Goal: Use online tool/utility: Utilize a website feature to perform a specific function

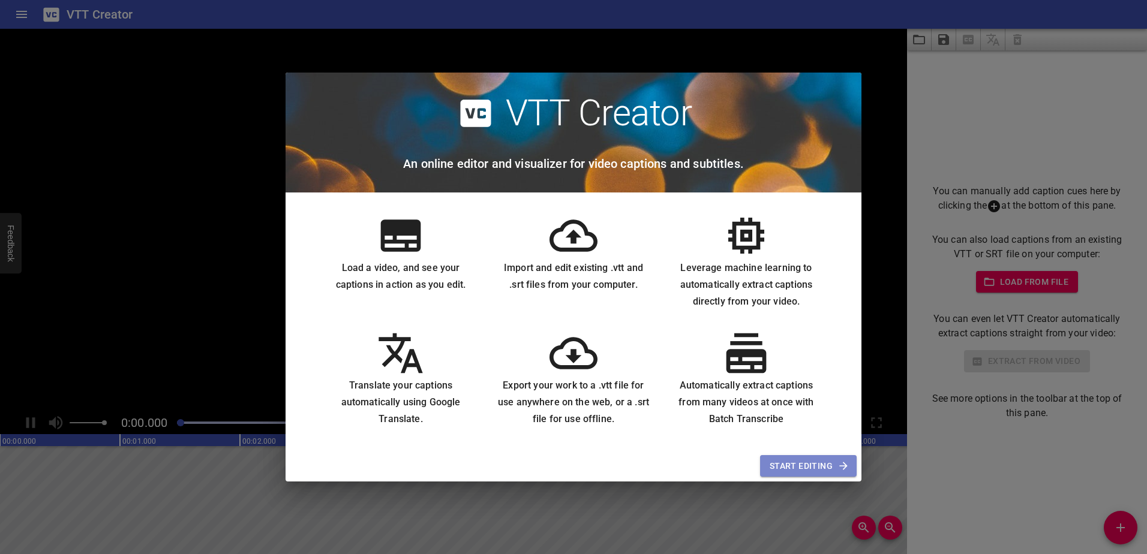
click at [803, 469] on span "Start Editing" at bounding box center [808, 466] width 77 height 15
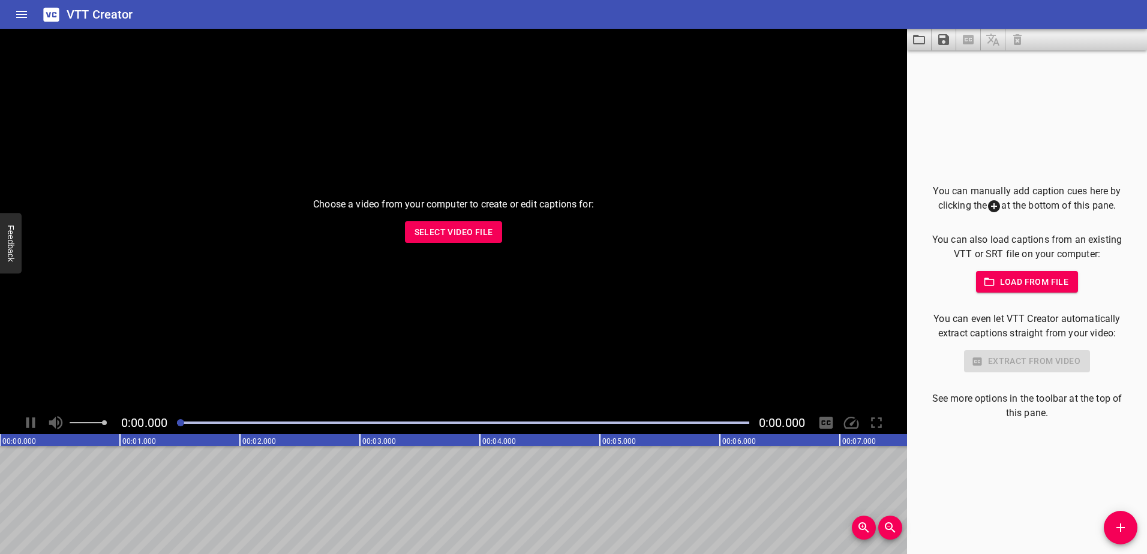
click at [1034, 284] on span "Load from file" at bounding box center [1027, 282] width 83 height 15
click at [1004, 202] on p "You can manually add caption cues here by clicking the at the bottom of this pa…" at bounding box center [1027, 198] width 202 height 29
click at [987, 211] on icon at bounding box center [994, 206] width 14 height 14
click at [1115, 530] on icon "Add Cue" at bounding box center [1121, 528] width 14 height 14
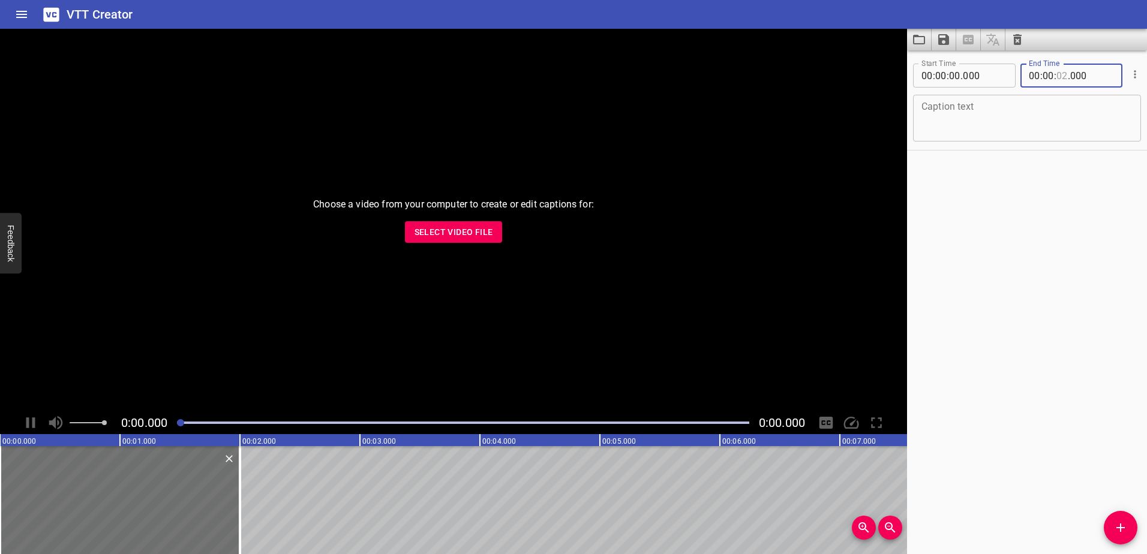
click at [1061, 73] on input "number" at bounding box center [1062, 76] width 11 height 24
type input "28"
type input "000"
click at [1064, 195] on div "Start Time 00 : 00 : 00 . 000 Start Time End Time 00 : 00 : 28 . 000 End Time C…" at bounding box center [1027, 302] width 240 height 504
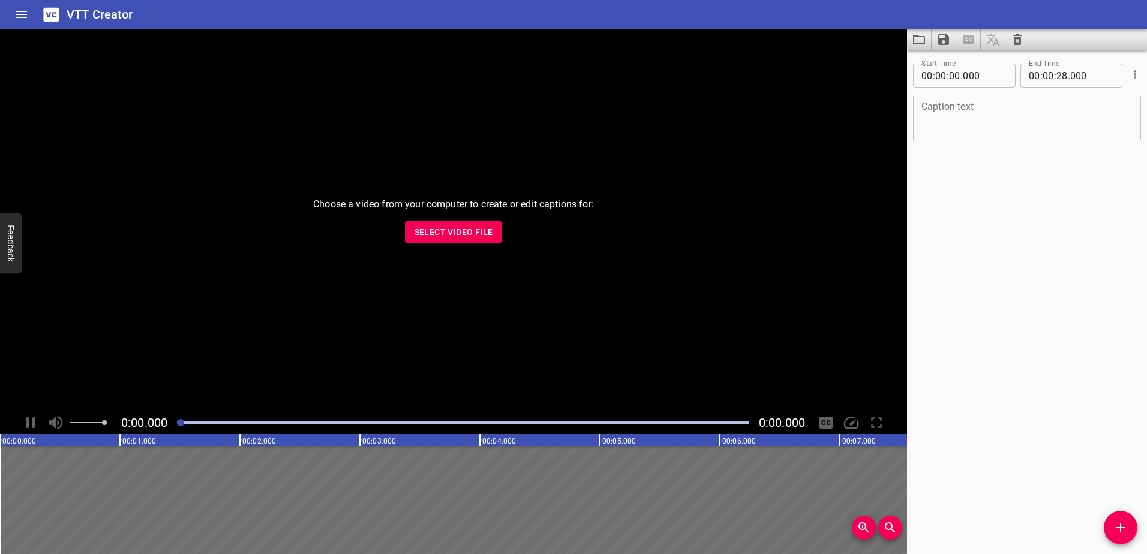
click at [939, 40] on icon "Save captions to file" at bounding box center [943, 39] width 11 height 11
click at [962, 62] on li "Save to VTT file" at bounding box center [976, 66] width 88 height 22
click at [977, 298] on div "Start Time 00 : 00 : 00 . 000 Start Time End Time 00 : 00 : 28 . 000 End Time C…" at bounding box center [1027, 302] width 240 height 504
click at [1059, 77] on input "28" at bounding box center [1062, 76] width 11 height 24
click at [1059, 77] on input "number" at bounding box center [1062, 76] width 11 height 24
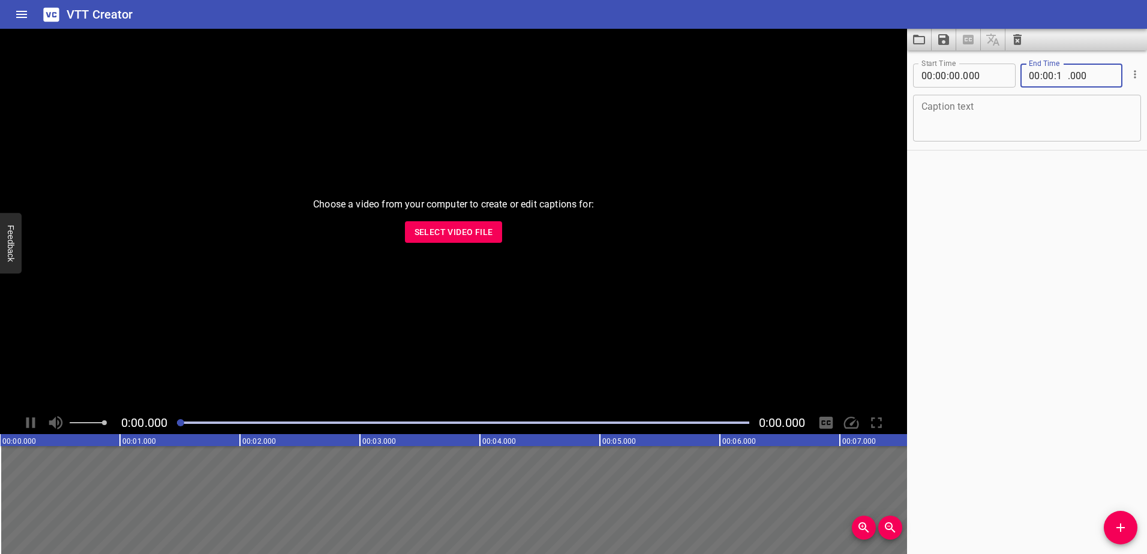
type input "18"
type input "000"
click at [1053, 196] on div "Start Time 00 : 00 : 00 . 000 Start Time End Time 00 : 00 : 18 . 000 End Time C…" at bounding box center [1027, 302] width 240 height 504
click at [943, 37] on icon "Save captions to file" at bounding box center [944, 39] width 14 height 14
click at [973, 68] on li "Save to VTT file" at bounding box center [976, 66] width 88 height 22
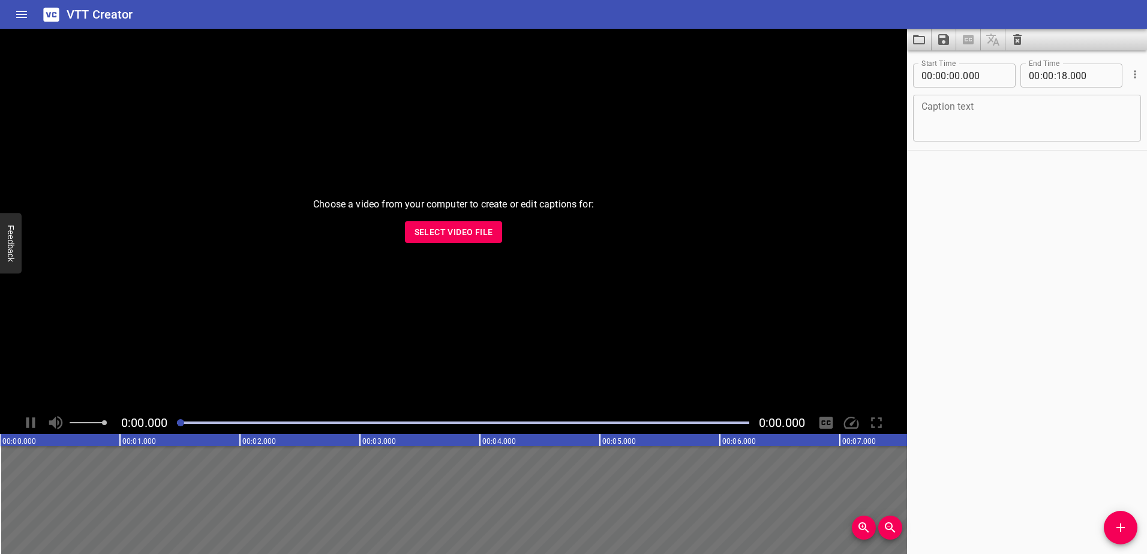
drag, startPoint x: 1018, startPoint y: 292, endPoint x: 1032, endPoint y: 226, distance: 66.8
click at [1018, 292] on div "Start Time 00 : 00 : 00 . 000 Start Time End Time 00 : 00 : 18 . 000 End Time C…" at bounding box center [1027, 302] width 240 height 504
click at [1059, 71] on input "number" at bounding box center [1062, 76] width 11 height 24
type input "20"
type input "000"
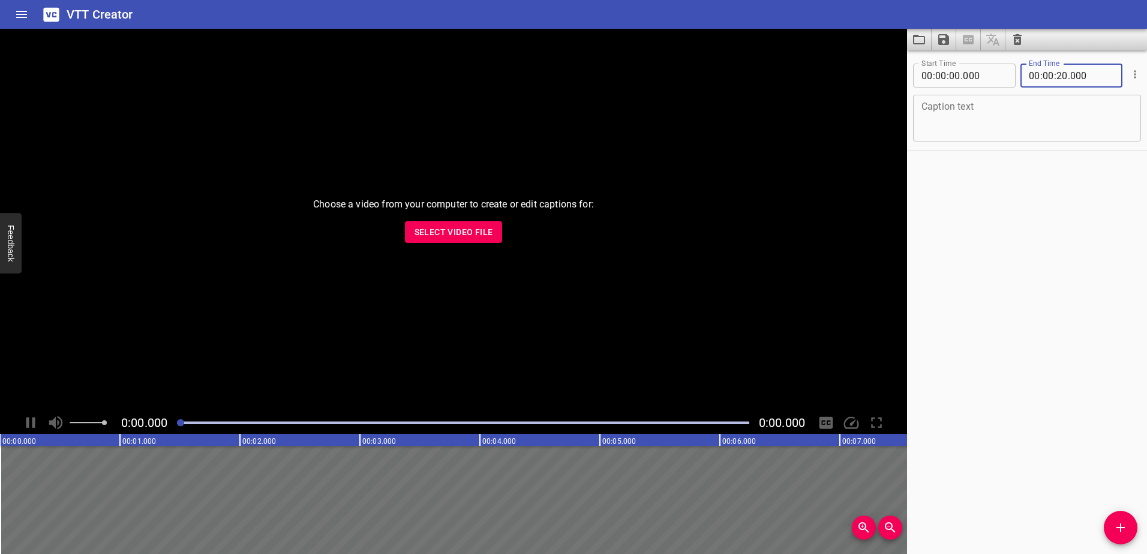
click at [1025, 170] on div "Start Time 00 : 00 : 00 . 000 Start Time End Time 00 : 00 : 20 . 000 End Time C…" at bounding box center [1027, 302] width 240 height 504
click at [940, 39] on icon "Save captions to file" at bounding box center [943, 39] width 11 height 11
click at [967, 60] on li "Save to VTT file" at bounding box center [976, 66] width 88 height 22
